Goal: Task Accomplishment & Management: Manage account settings

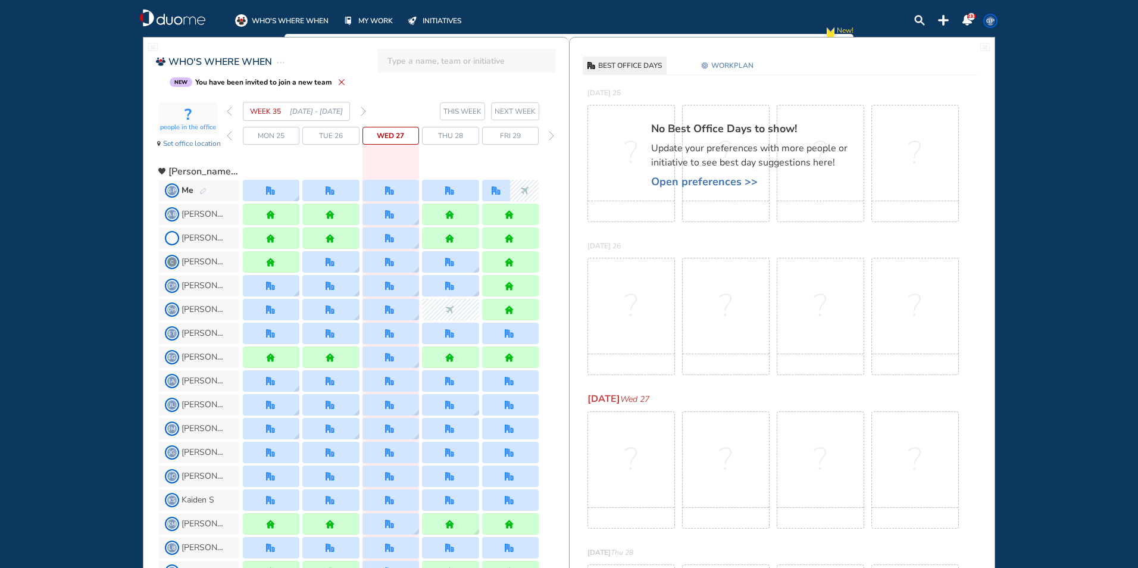
click at [450, 189] on img "office" at bounding box center [449, 190] width 9 height 9
click at [548, 134] on div "forward day" at bounding box center [551, 136] width 11 height 18
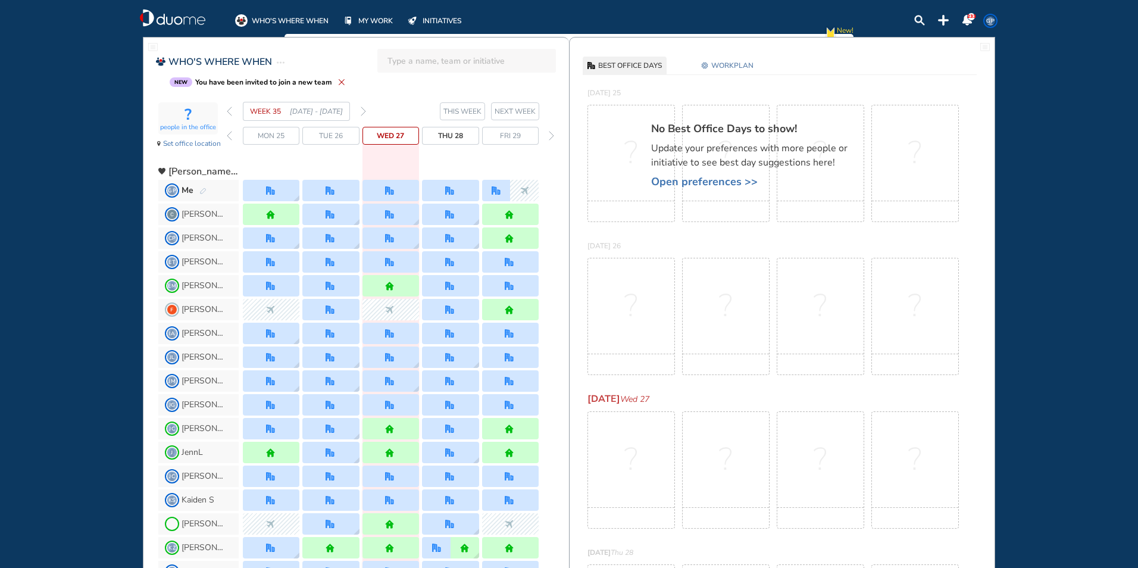
click at [548, 135] on div "forward day" at bounding box center [551, 136] width 11 height 18
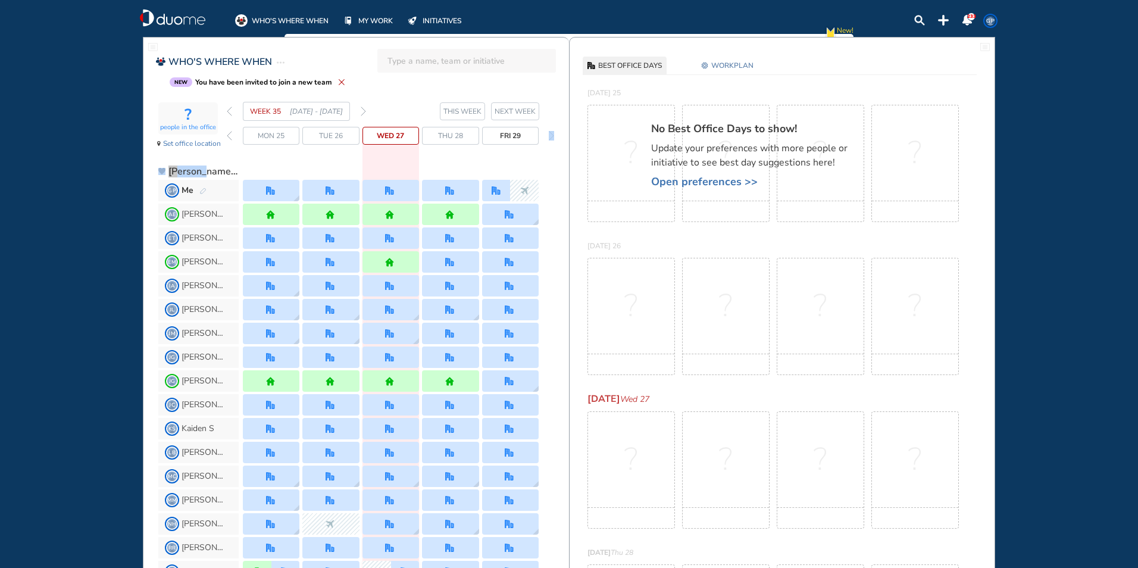
click at [548, 135] on div "forward day" at bounding box center [551, 136] width 11 height 18
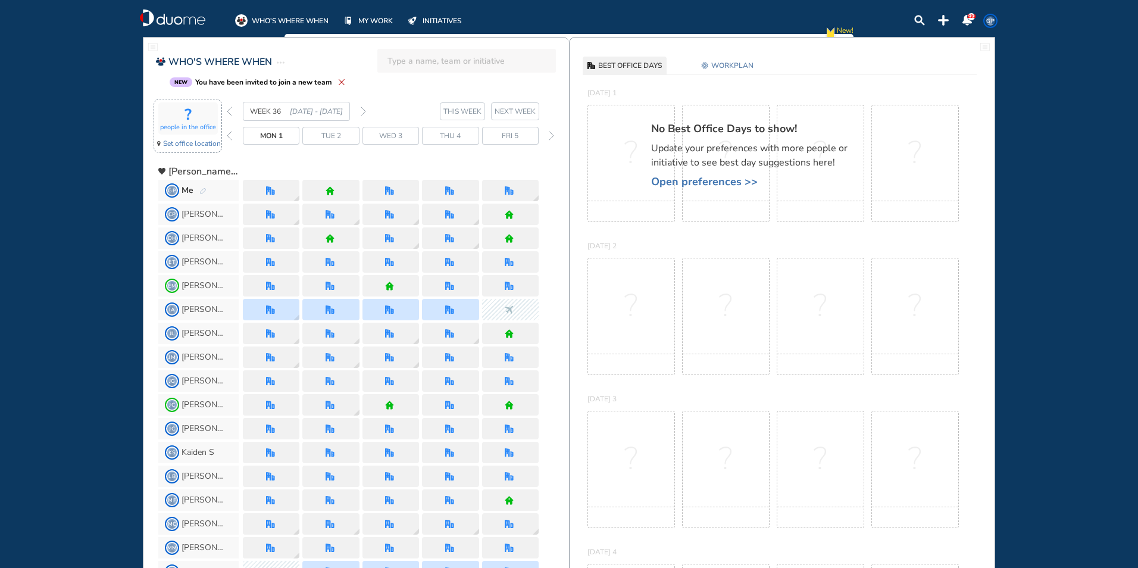
click at [194, 139] on span "Set office location" at bounding box center [192, 144] width 58 height 12
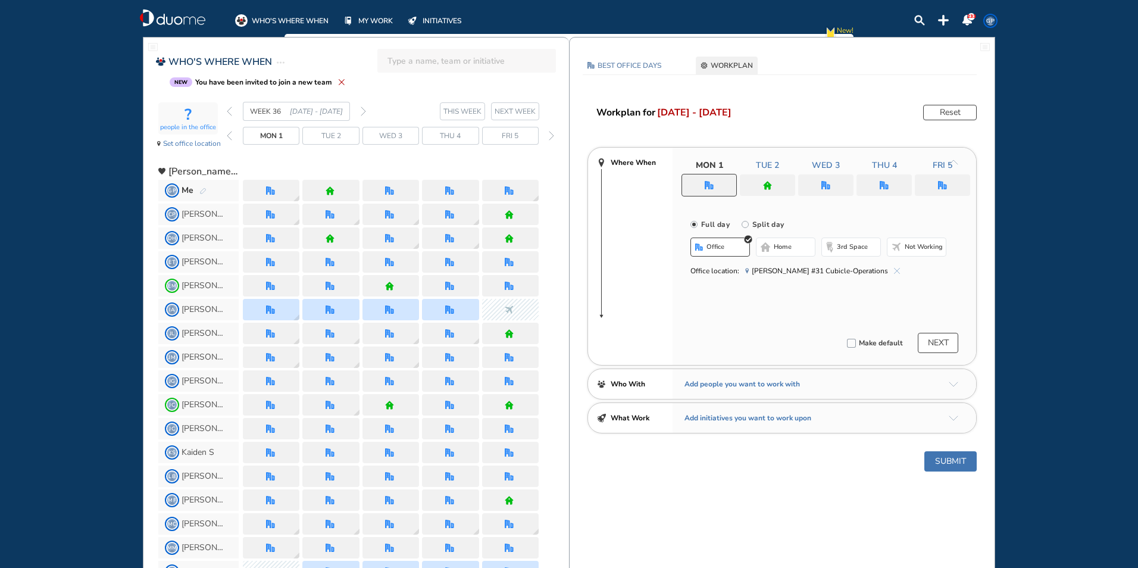
click at [924, 244] on span "Not working" at bounding box center [924, 247] width 38 height 10
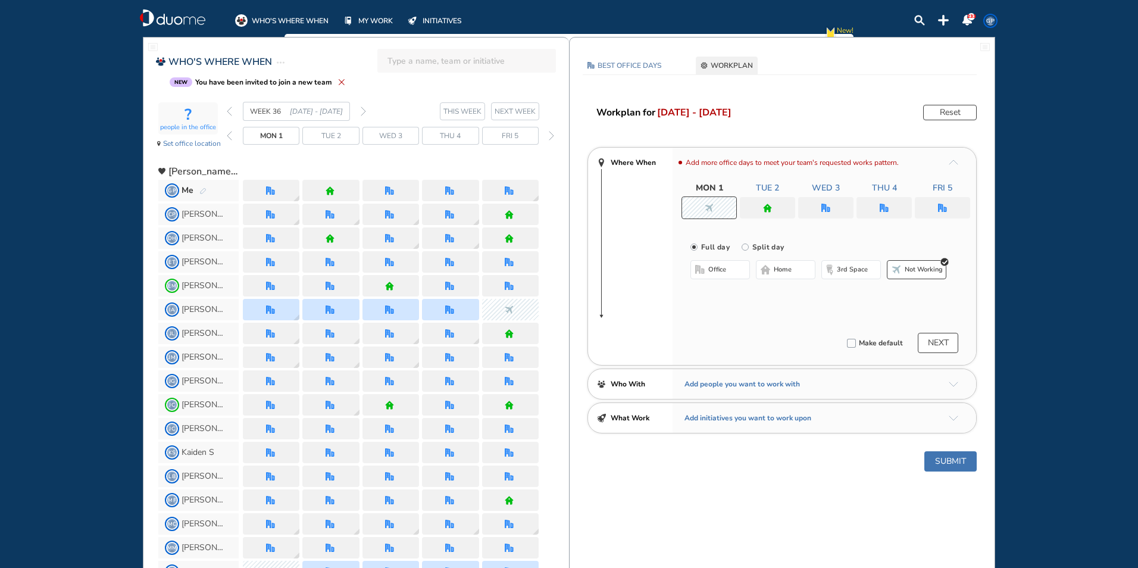
click at [951, 464] on button "Submit" at bounding box center [951, 461] width 52 height 20
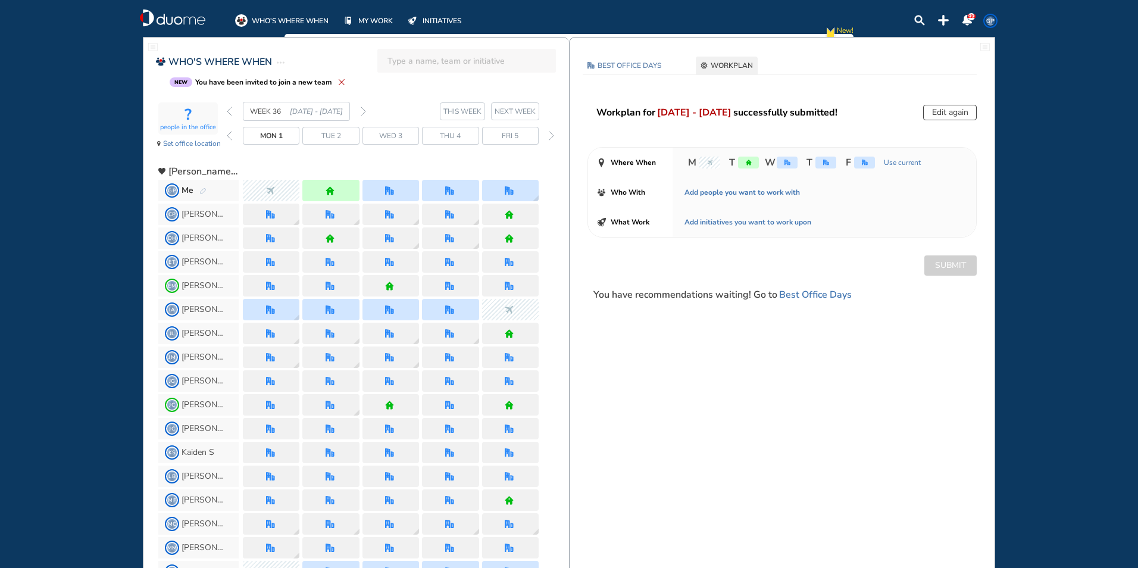
click at [548, 136] on div "forward day" at bounding box center [551, 136] width 11 height 18
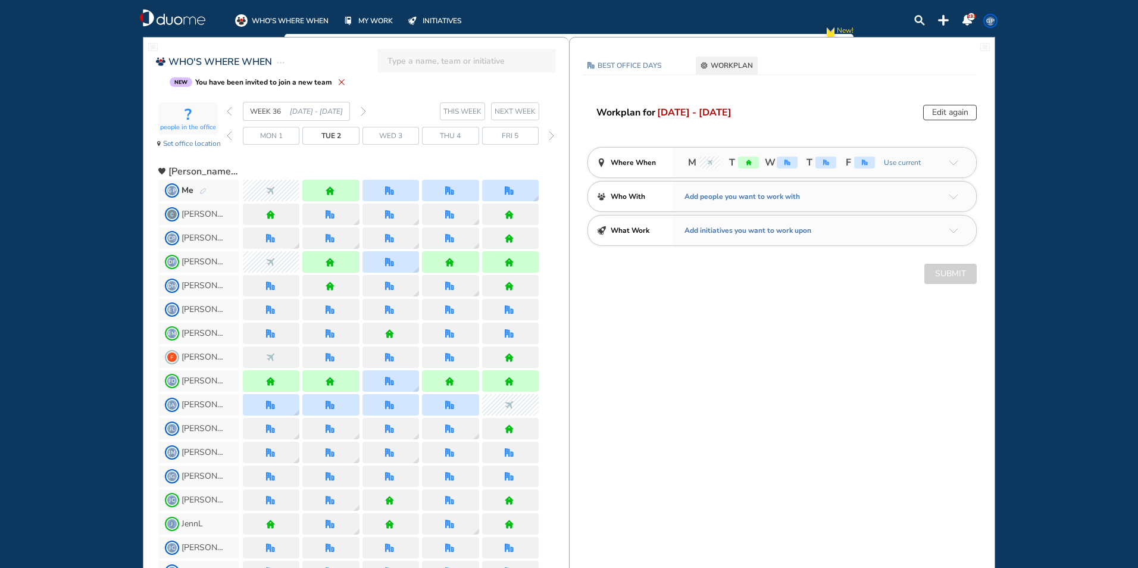
click at [552, 136] on img "forward day" at bounding box center [551, 136] width 5 height 10
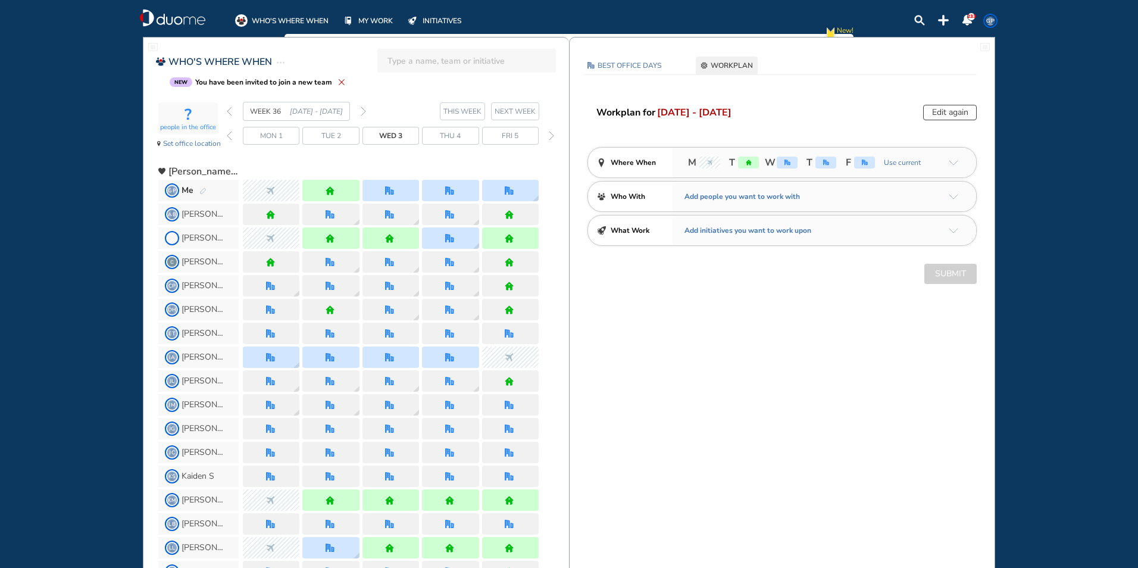
click at [551, 135] on img "forward day" at bounding box center [551, 136] width 5 height 10
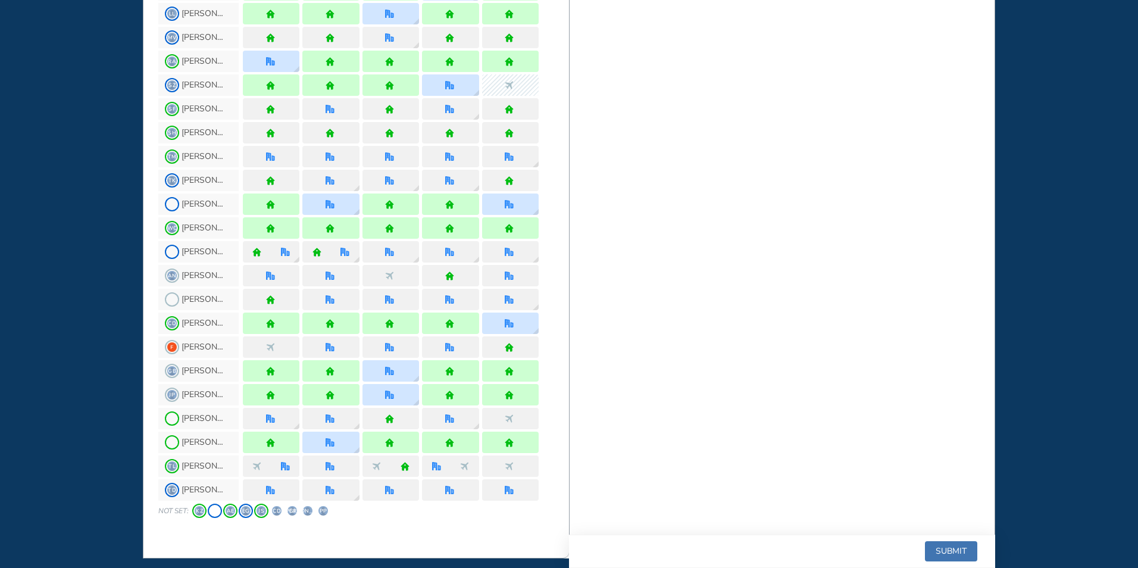
scroll to position [924, 0]
